Goal: Communication & Community: Answer question/provide support

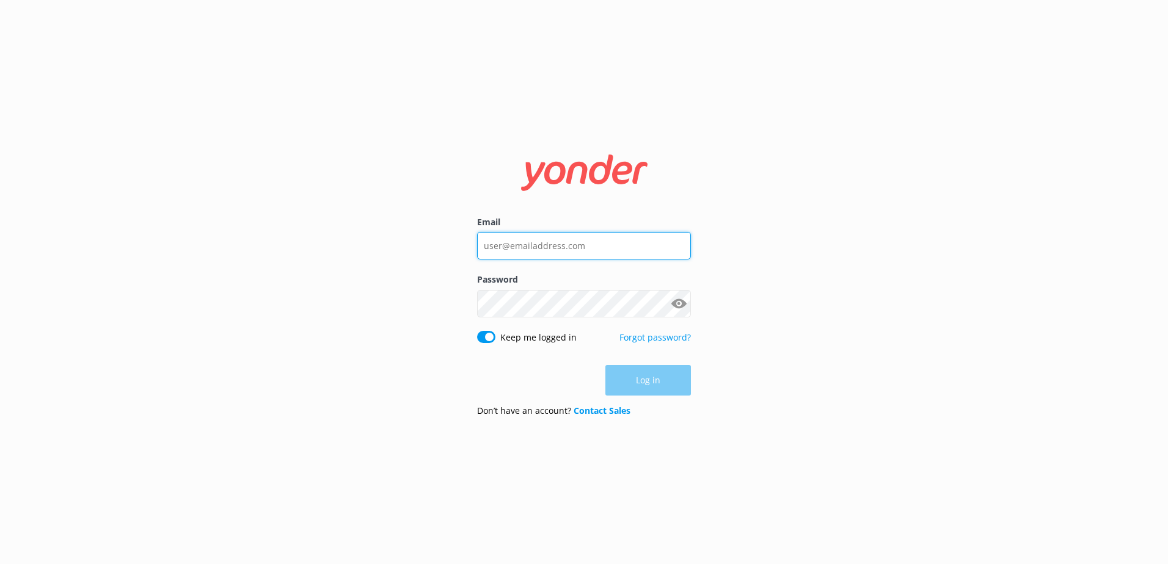
type input "[PERSON_NAME][EMAIL_ADDRESS][DOMAIN_NAME]"
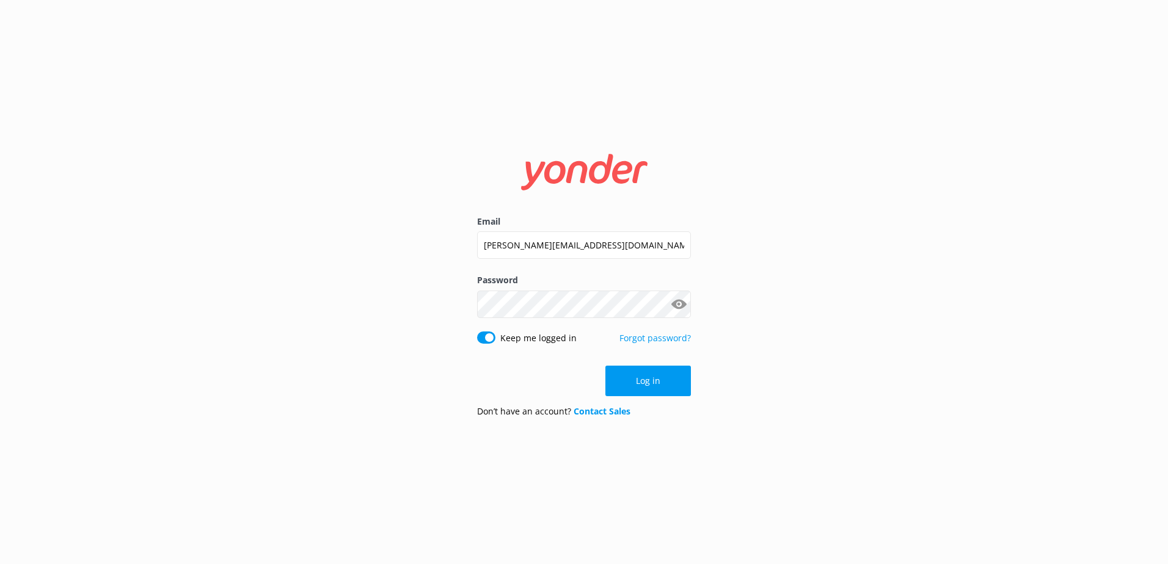
click at [646, 380] on div "Log in" at bounding box center [584, 381] width 214 height 31
click at [652, 377] on button "Log in" at bounding box center [648, 381] width 86 height 31
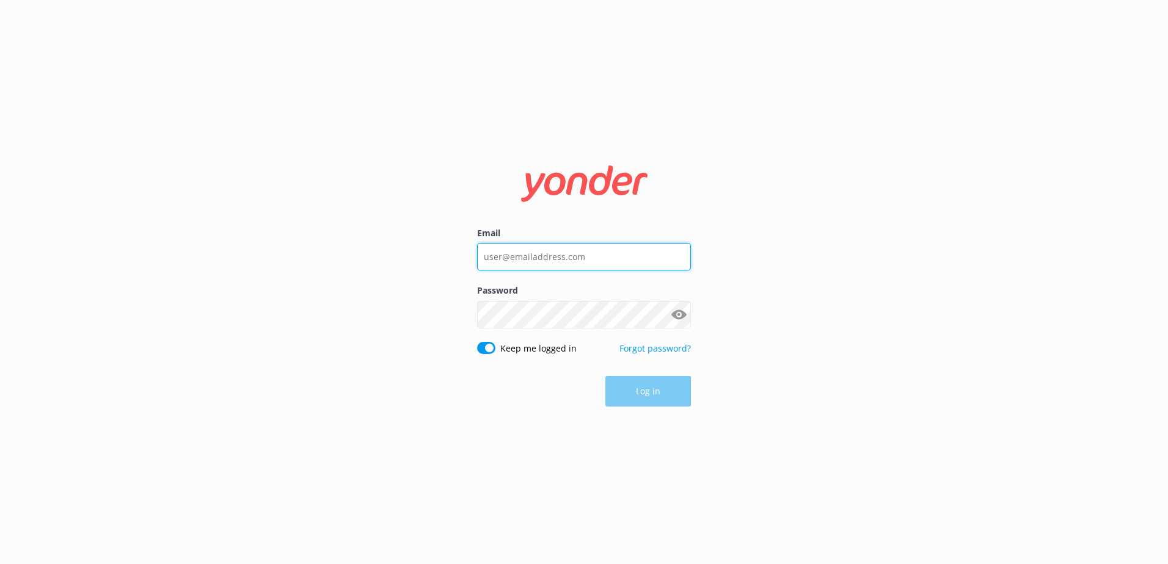
type input "[PERSON_NAME][EMAIL_ADDRESS][DOMAIN_NAME]"
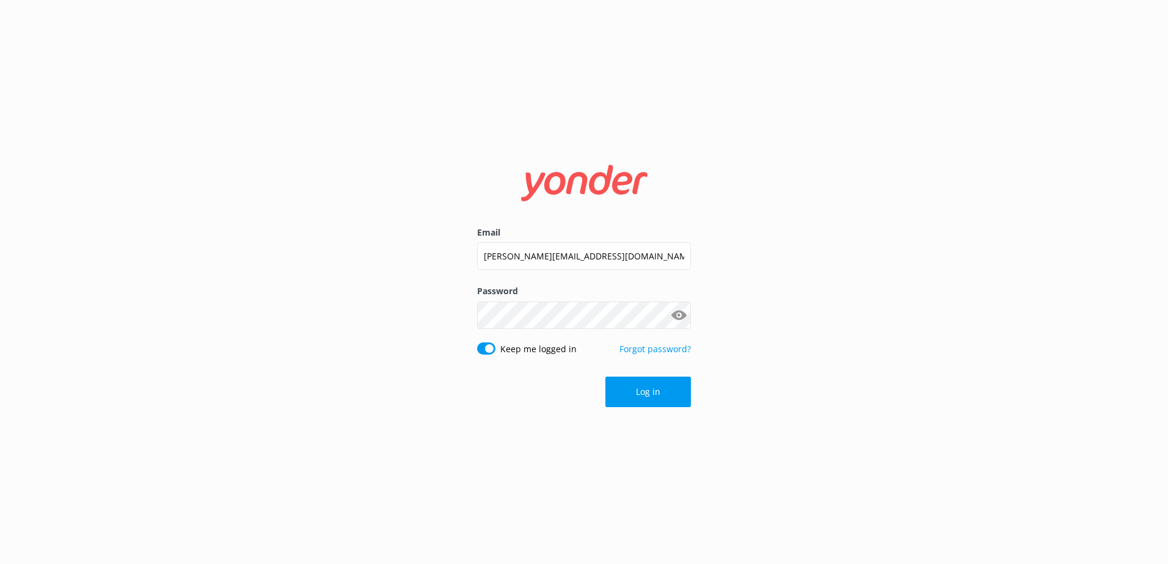
click at [876, 302] on div "Email [PERSON_NAME][EMAIL_ADDRESS][DOMAIN_NAME] Password Show password Keep me …" at bounding box center [584, 282] width 1168 height 564
click at [652, 388] on button "Log in" at bounding box center [648, 392] width 86 height 31
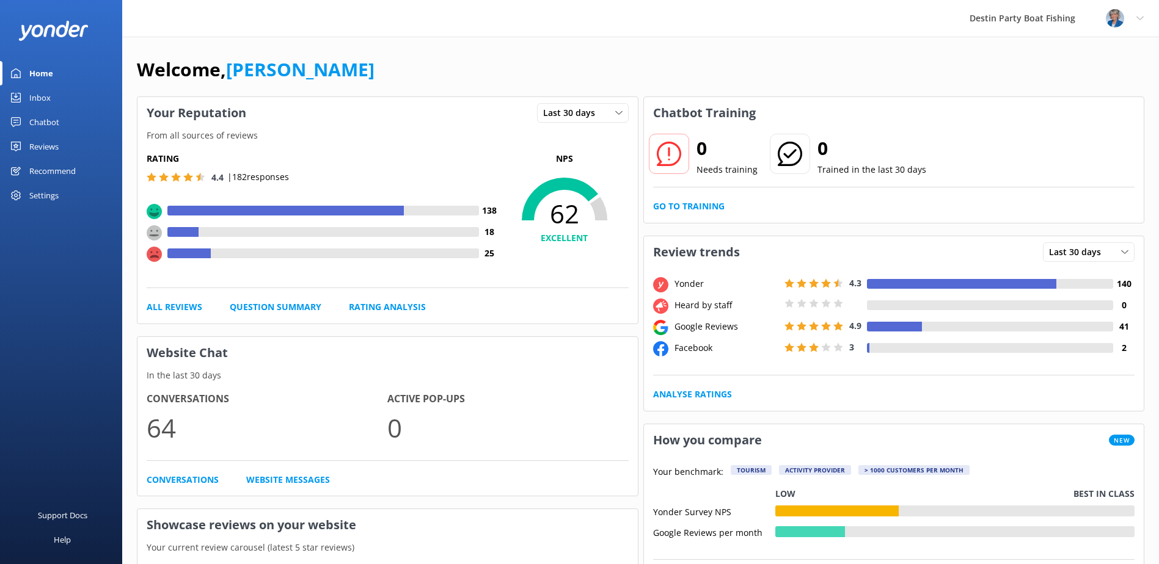
click at [45, 98] on div "Inbox" at bounding box center [39, 98] width 21 height 24
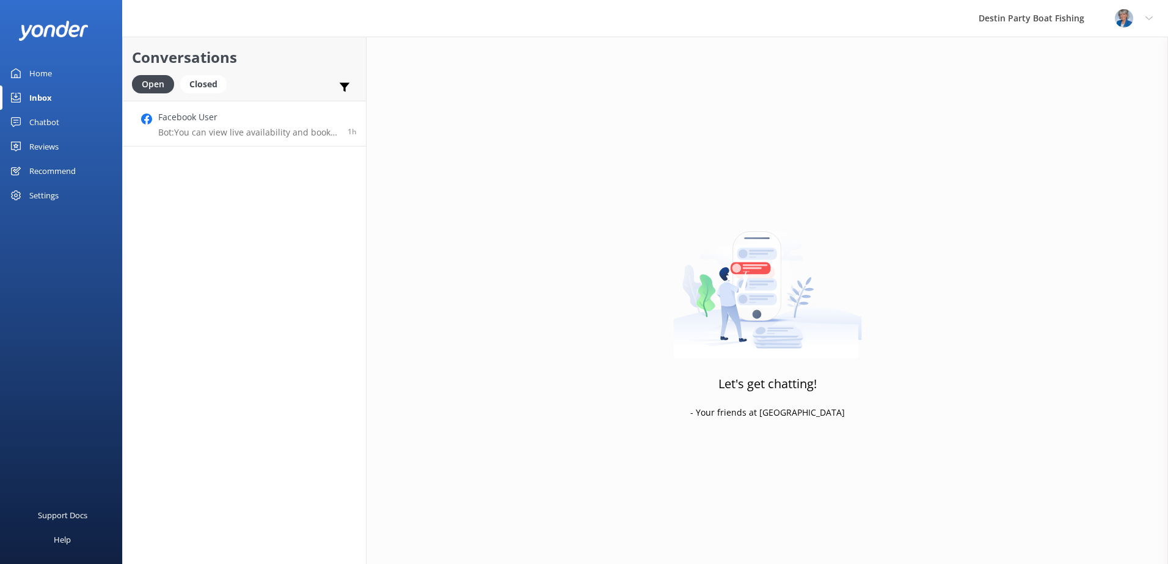
click at [239, 126] on div "Facebook User Bot: You can view live availability and book your trip online at …" at bounding box center [248, 124] width 180 height 26
